Goal: Task Accomplishment & Management: Manage account settings

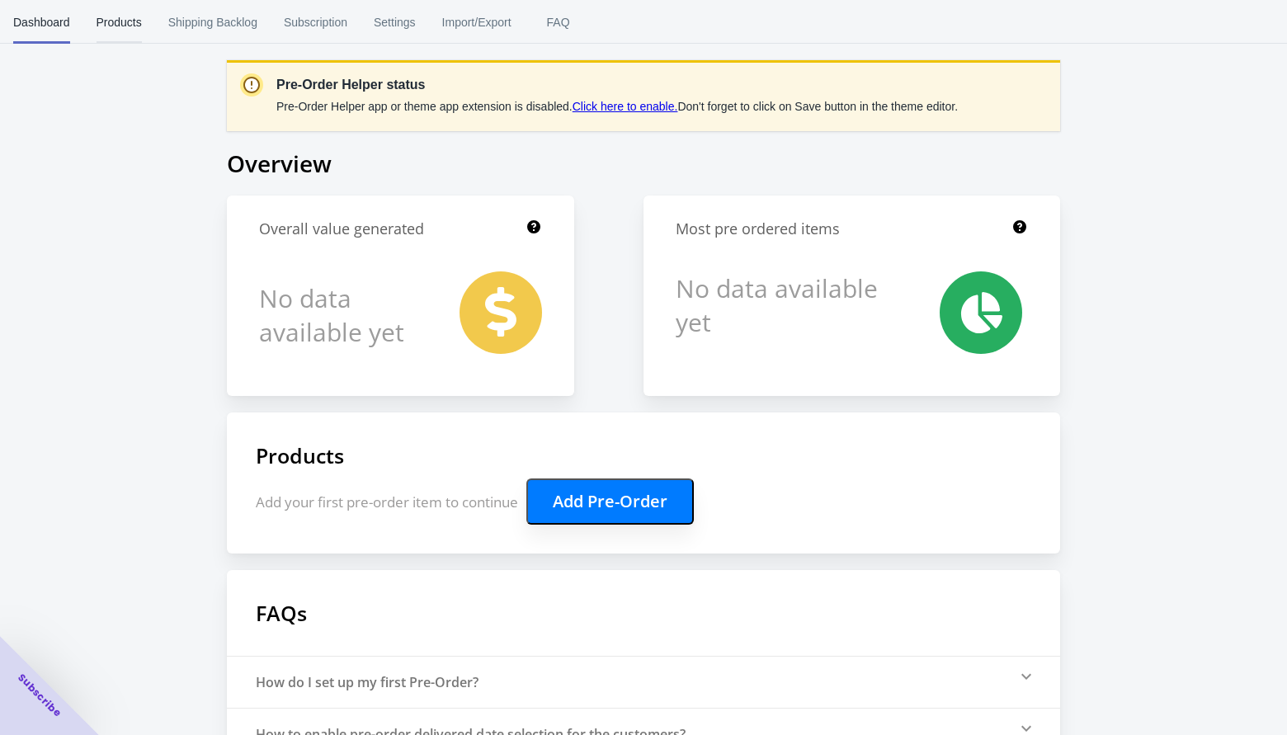
click at [134, 20] on span "Products" at bounding box center [119, 22] width 45 height 43
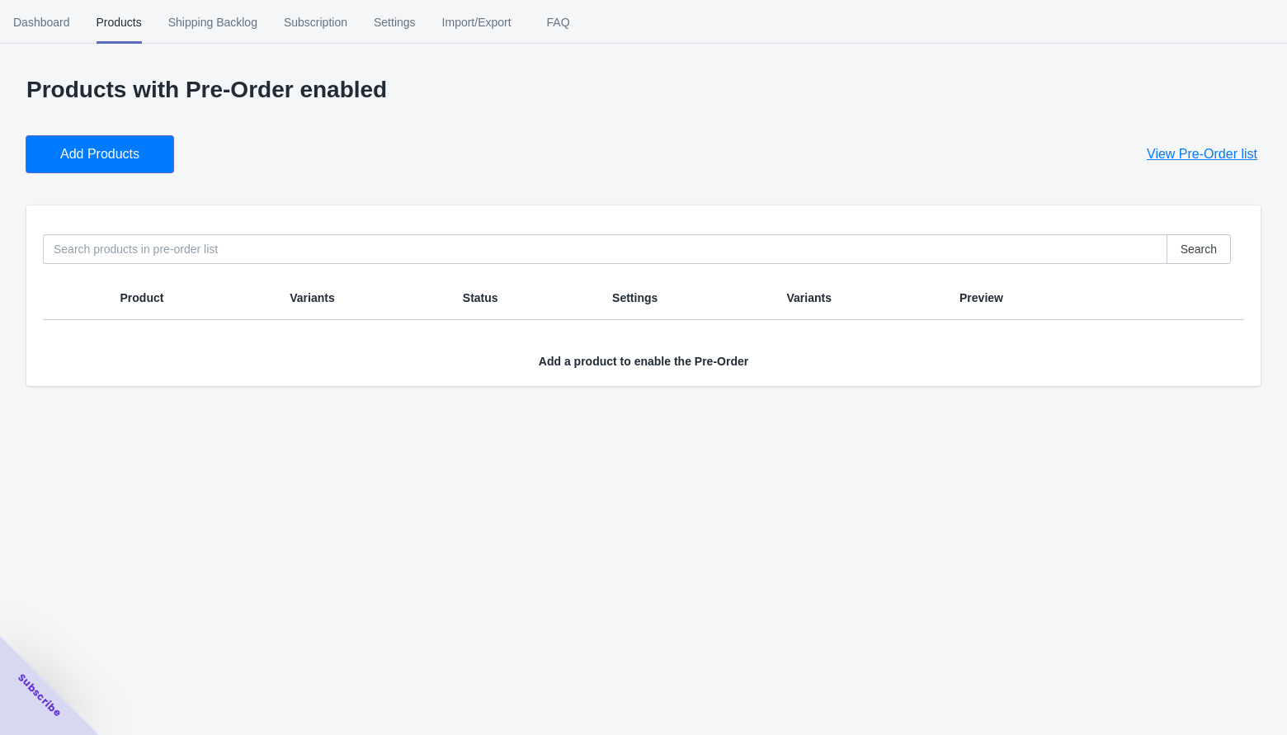
click at [77, 160] on span "Add Products" at bounding box center [99, 154] width 79 height 16
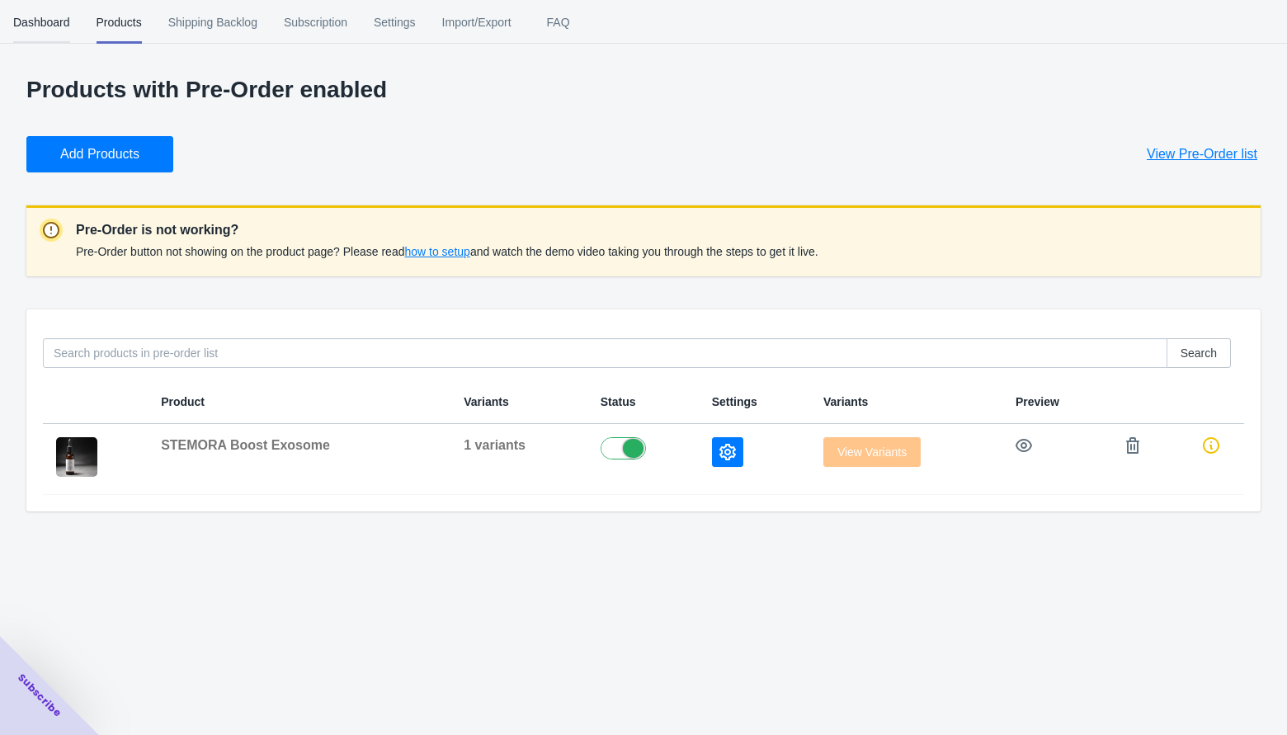
click at [43, 20] on span "Dashboard" at bounding box center [41, 22] width 57 height 43
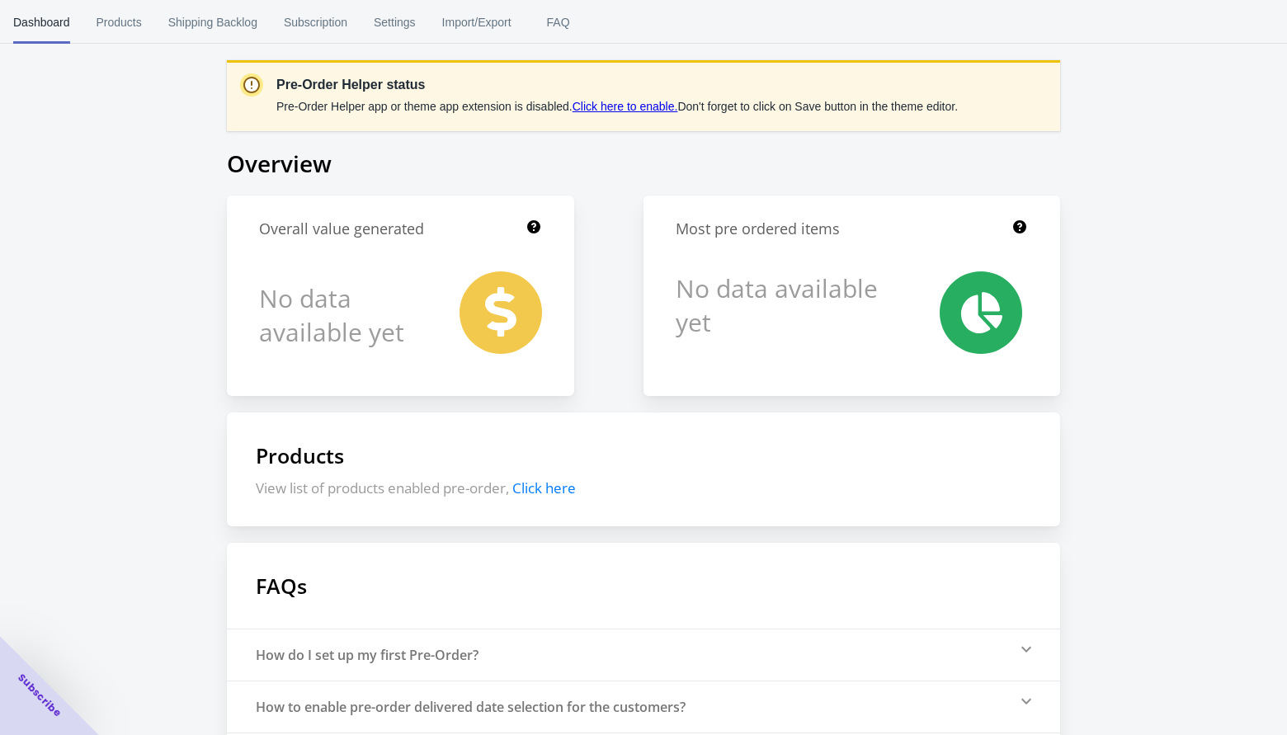
click at [620, 106] on link "Click here to enable." at bounding box center [625, 106] width 106 height 13
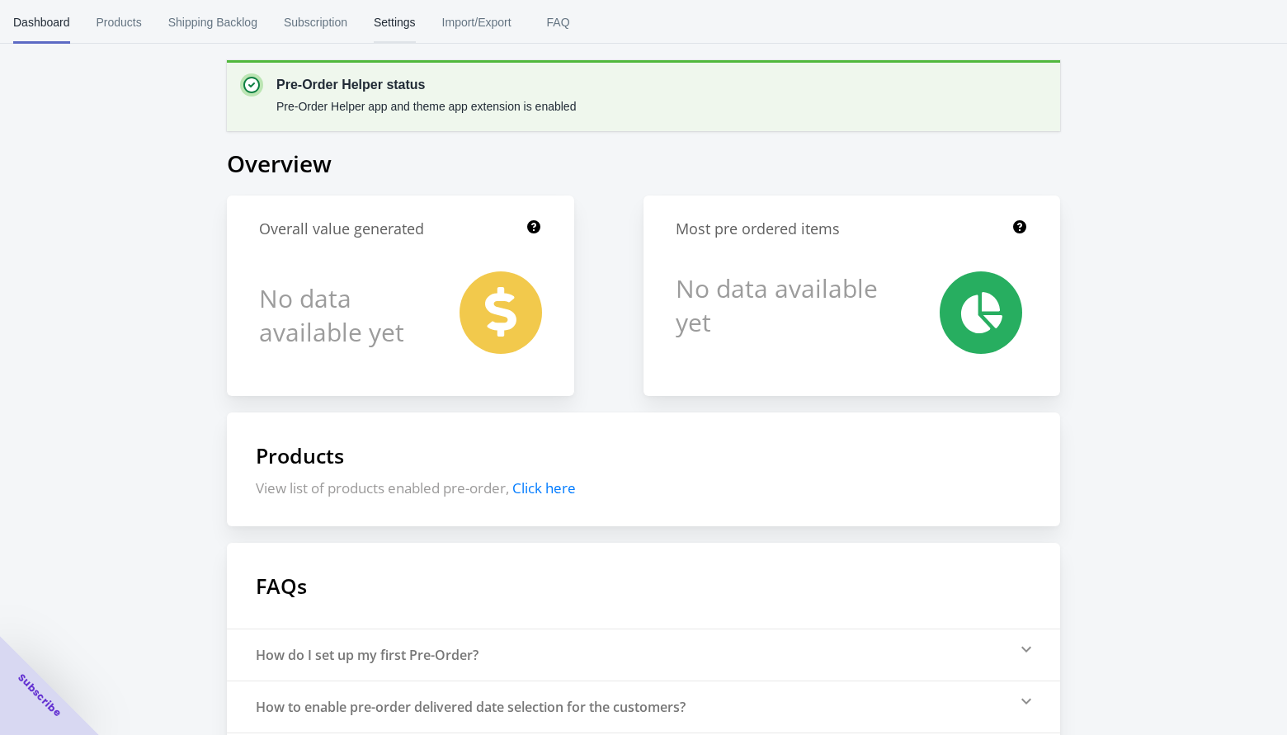
click at [407, 14] on span "Settings" at bounding box center [395, 22] width 42 height 43
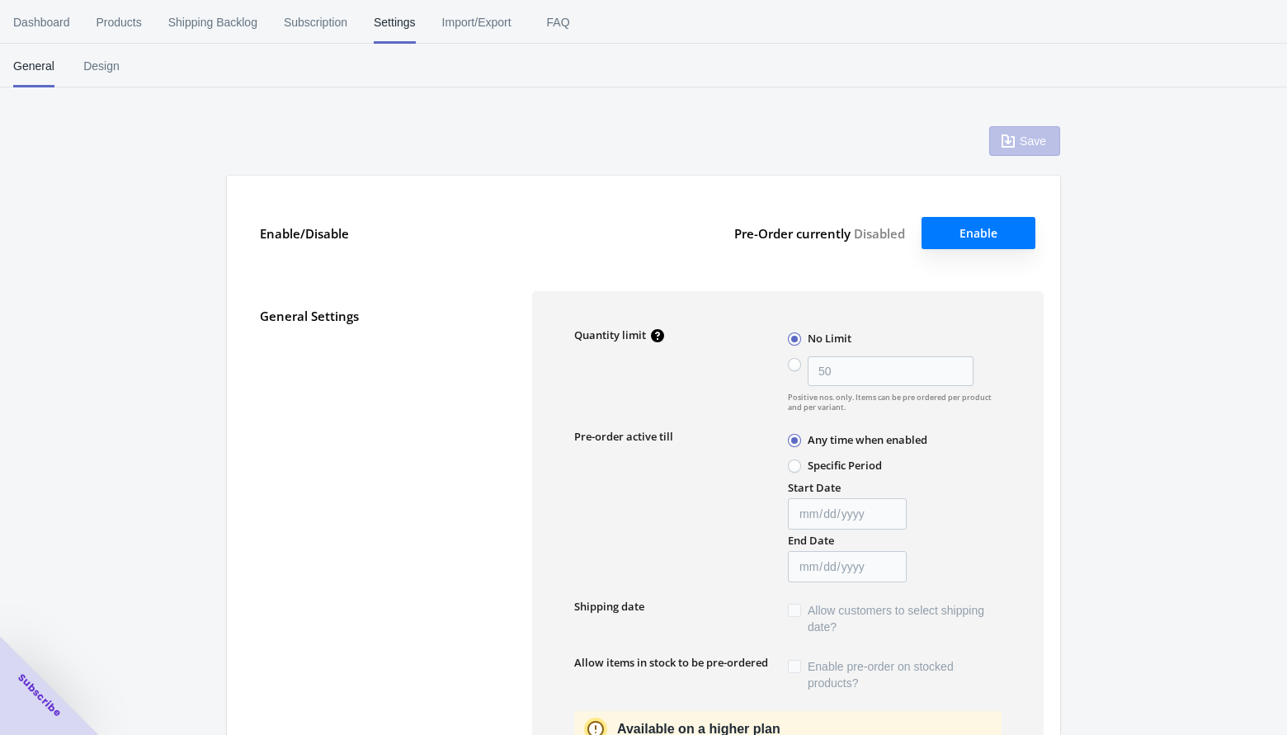
type input "50"
type textarea "Inventory level is <qty>. Some of the items will be pre-ordered."
type textarea "Only <qty> items left in stock."
type textarea "A maximum of <qty> products can be pre ordered."
click at [485, 21] on span "Import/Export" at bounding box center [476, 22] width 69 height 43
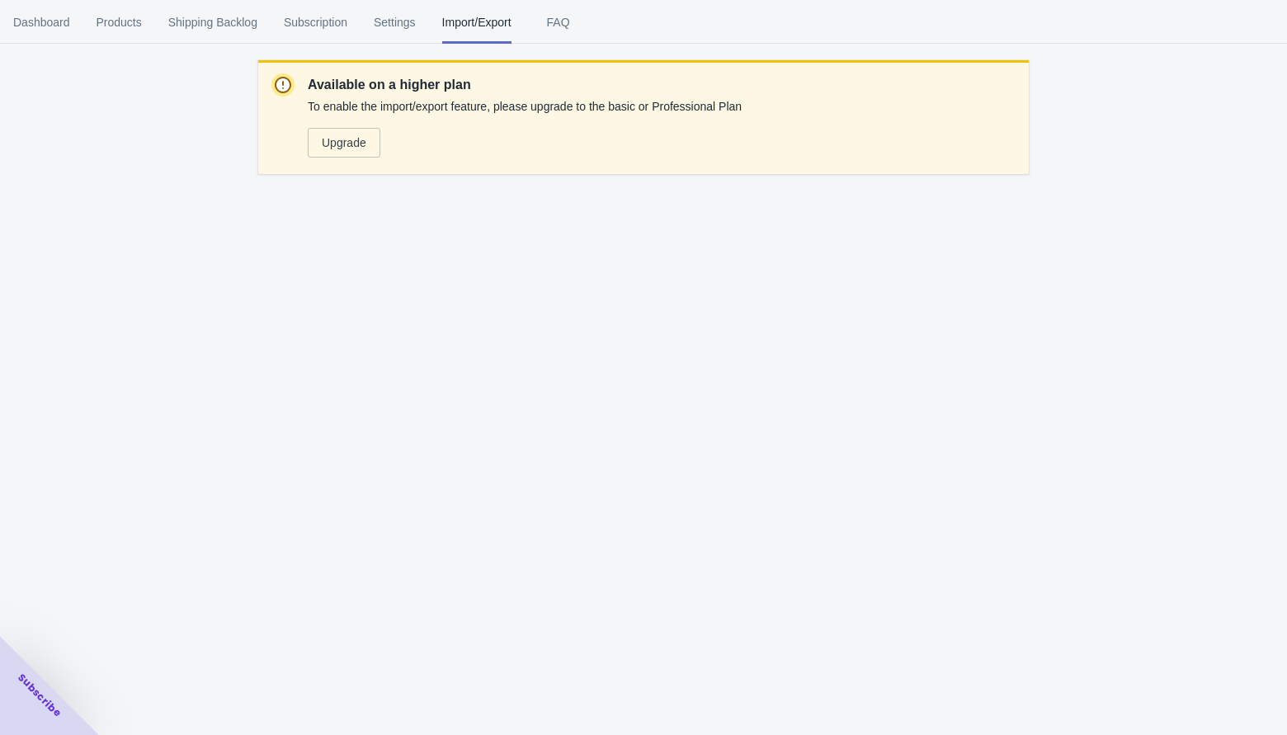
click at [318, 31] on span "Subscription" at bounding box center [316, 22] width 64 height 43
